Goal: Task Accomplishment & Management: Use online tool/utility

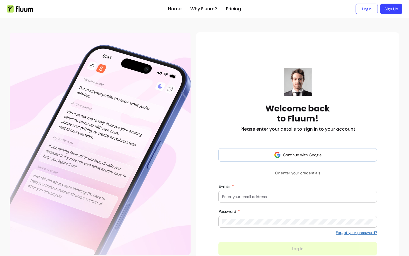
click at [295, 193] on div at bounding box center [297, 196] width 151 height 11
paste input "[EMAIL_ADDRESS]"
type input "[EMAIL_ADDRESS]"
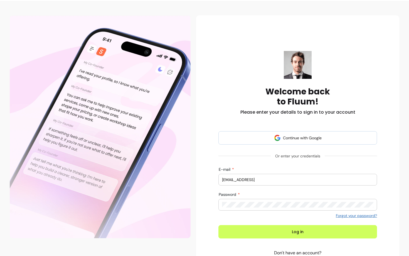
scroll to position [17, 0]
click at [256, 232] on button "Log in" at bounding box center [297, 231] width 158 height 13
